Goal: Task Accomplishment & Management: Complete application form

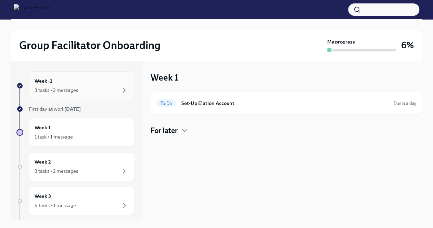
click at [96, 92] on div "3 tasks • 2 messages" at bounding box center [82, 90] width 94 height 8
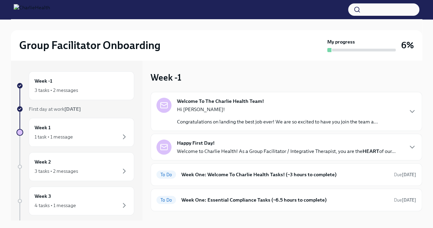
click at [398, 115] on div "Welcome To The Charlie Health Team! Hi Lia! Congratulations on landing the best…" at bounding box center [286, 111] width 260 height 27
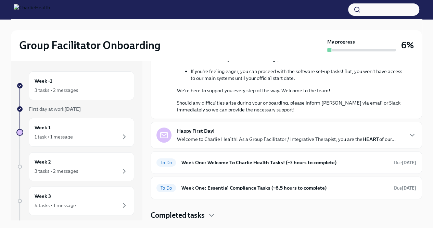
scroll to position [332, 0]
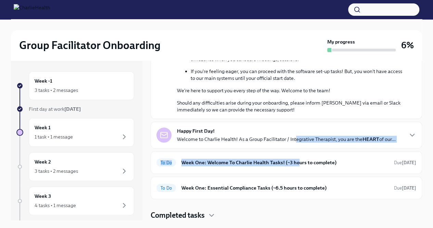
drag, startPoint x: 298, startPoint y: 150, endPoint x: 293, endPoint y: 139, distance: 11.8
click at [293, 139] on div "Welcome To The Charlie Health Team! [DATE] Hi Lia! Congratulations on landing t…" at bounding box center [286, 14] width 271 height 370
click at [293, 139] on p "Welcome to Charlie Health! As a Group Facilitator / Integrative Therapist, you …" at bounding box center [286, 138] width 219 height 7
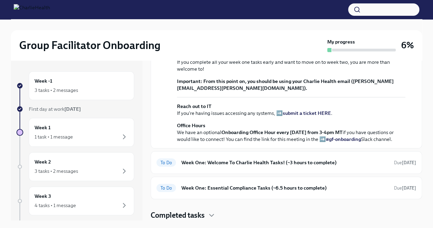
scroll to position [615, 0]
click at [296, 161] on h6 "Week One: Welcome To Charlie Health Tasks! (~3 hours to complete)" at bounding box center [284, 162] width 207 height 8
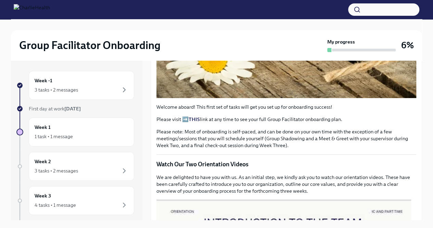
scroll to position [209, 0]
click at [194, 122] on strong "THIS" at bounding box center [194, 119] width 11 height 6
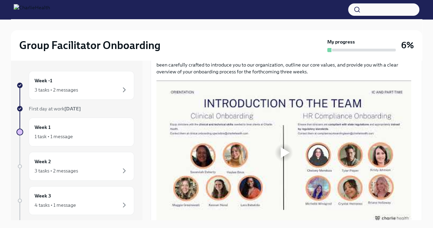
scroll to position [328, 0]
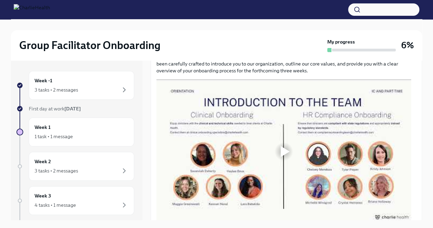
click at [283, 157] on div at bounding box center [285, 151] width 9 height 11
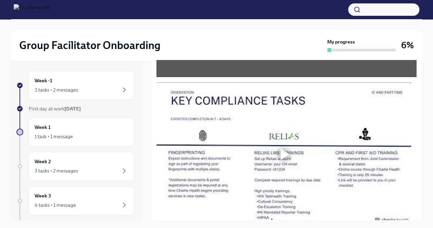
scroll to position [474, 0]
click at [282, 160] on div at bounding box center [285, 154] width 9 height 11
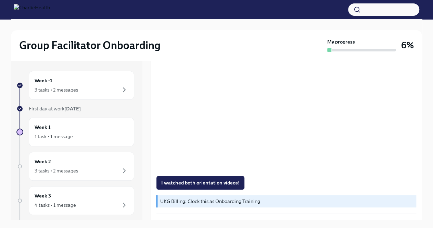
scroll to position [537, 0]
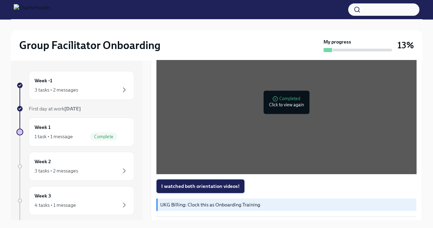
click at [218, 179] on button "I watched both orientation videos!" at bounding box center [200, 186] width 88 height 14
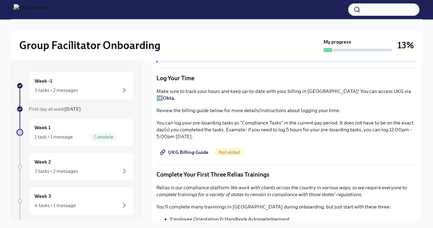
scroll to position [684, 0]
click at [194, 149] on span "UKG Billing Guide" at bounding box center [184, 152] width 47 height 7
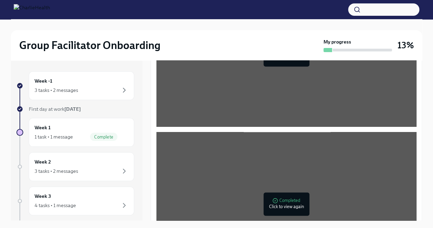
scroll to position [434, 0]
